Goal: Task Accomplishment & Management: Use online tool/utility

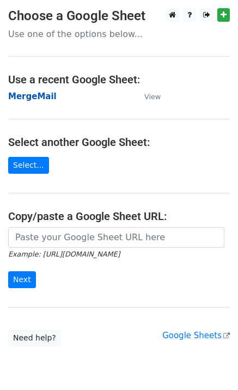
click at [43, 100] on strong "MergeMail" at bounding box center [32, 97] width 49 height 10
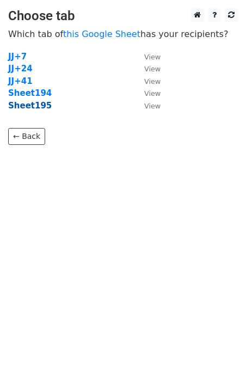
click at [38, 107] on strong "Sheet195" at bounding box center [30, 106] width 44 height 10
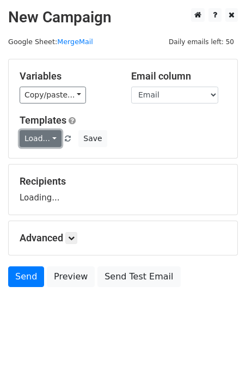
click at [39, 141] on link "Load..." at bounding box center [41, 138] width 42 height 17
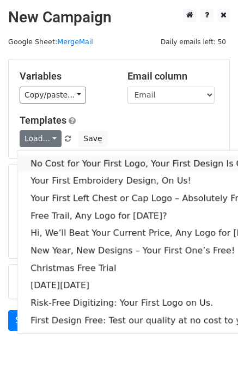
click at [47, 161] on link "No Cost for Your First Logo, Your First Design Is On Us!" at bounding box center [148, 163] width 263 height 17
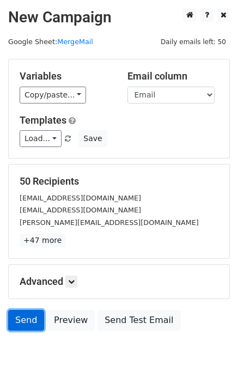
click at [25, 322] on link "Send" at bounding box center [26, 320] width 36 height 21
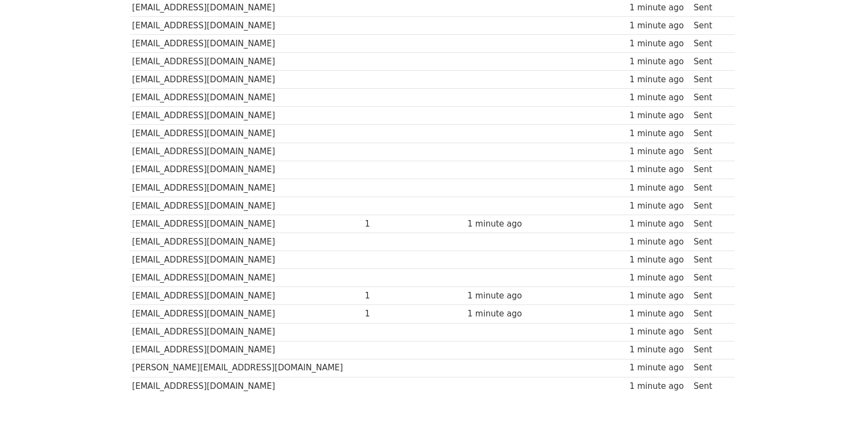
scroll to position [759, 0]
